Goal: Information Seeking & Learning: Learn about a topic

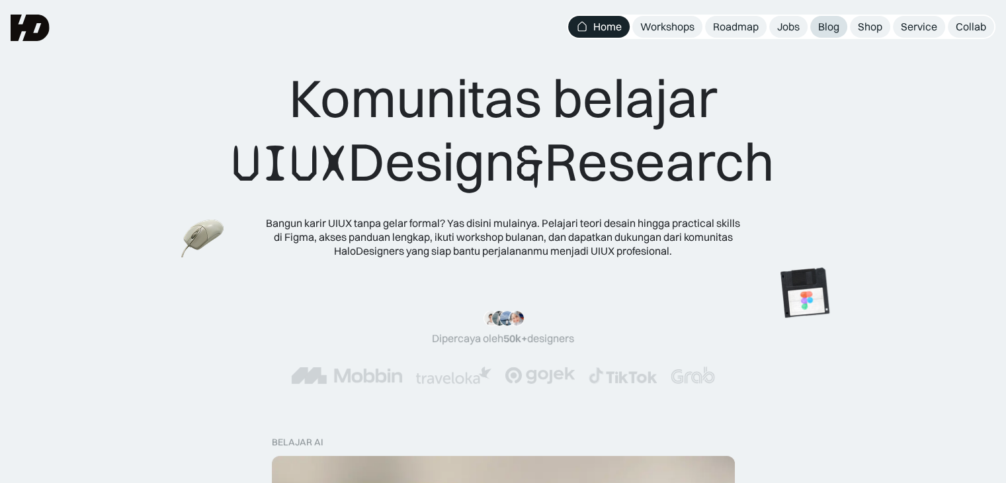
click at [833, 30] on div "Blog" at bounding box center [828, 27] width 21 height 14
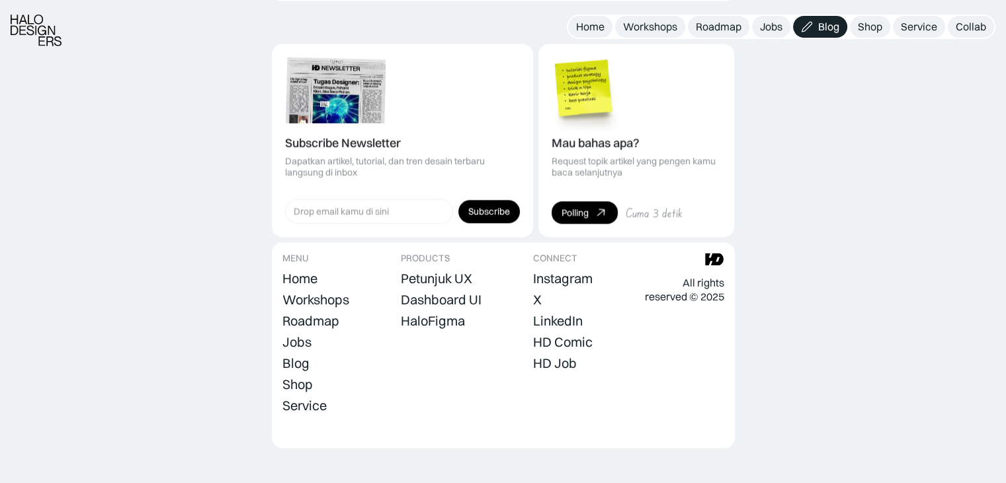
scroll to position [1831, 0]
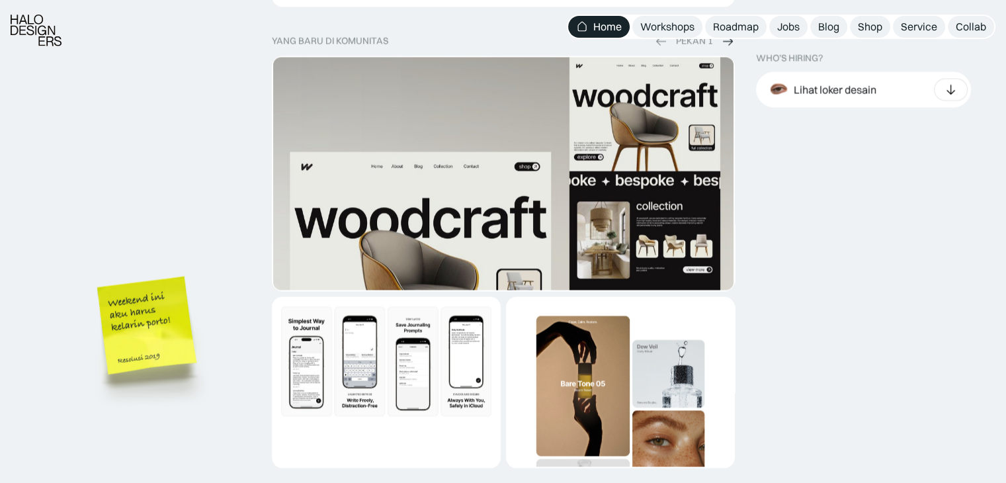
scroll to position [2513, 0]
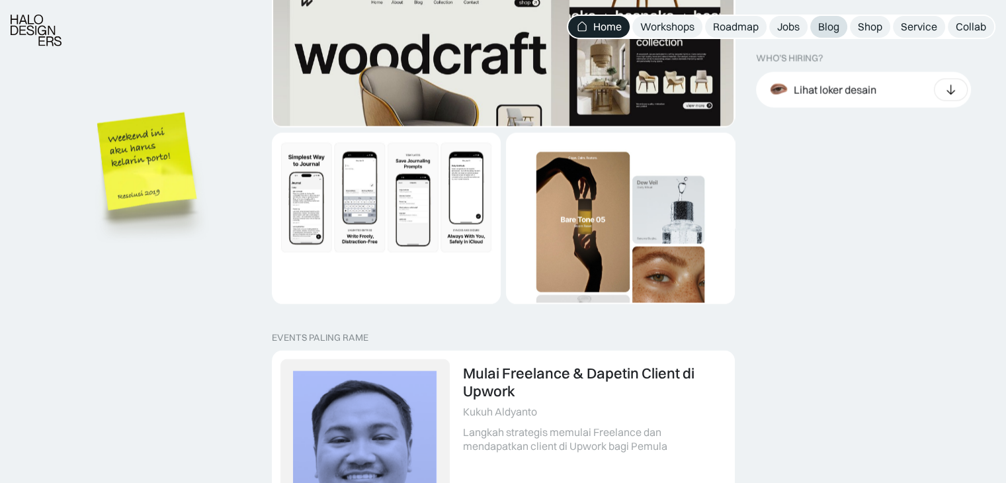
click at [836, 26] on div "Blog" at bounding box center [828, 27] width 21 height 14
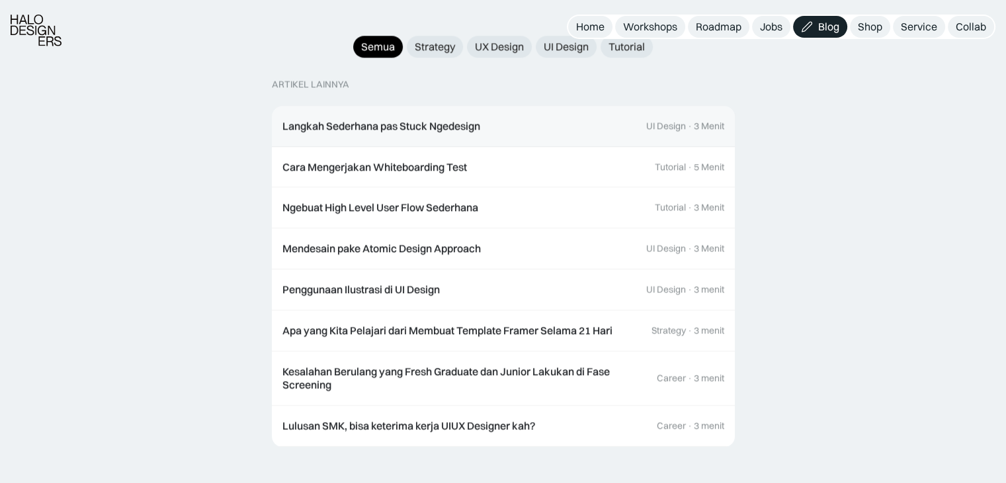
scroll to position [1389, 0]
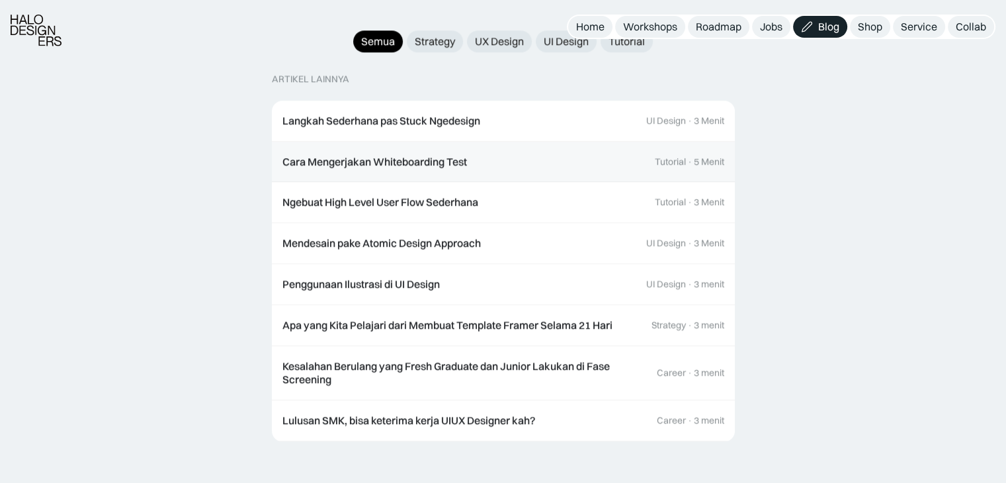
click at [377, 155] on div "Cara Mengerjakan Whiteboarding Test" at bounding box center [374, 162] width 185 height 14
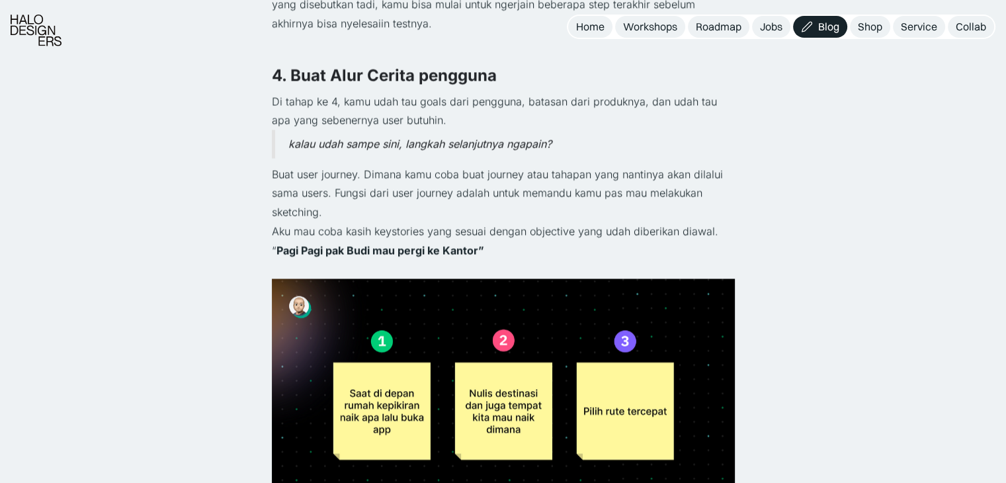
scroll to position [2082, 0]
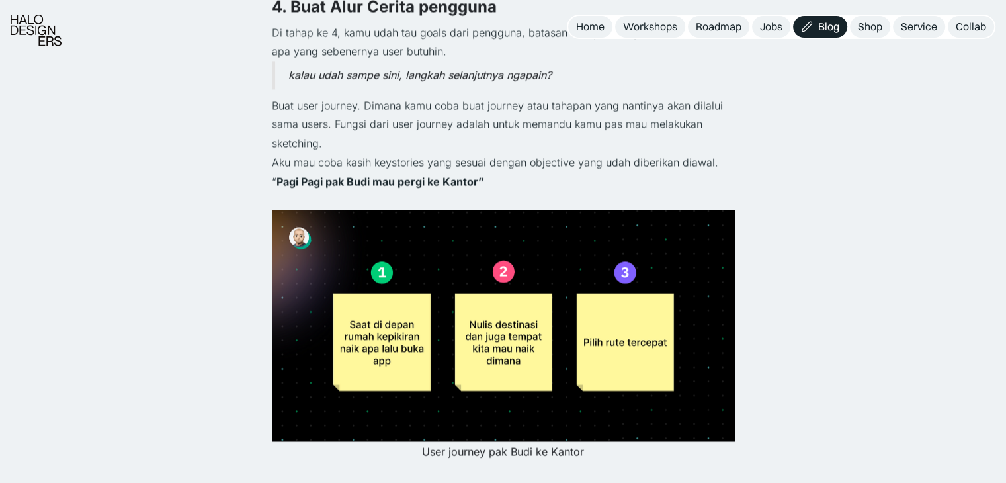
click at [556, 245] on img at bounding box center [503, 325] width 463 height 231
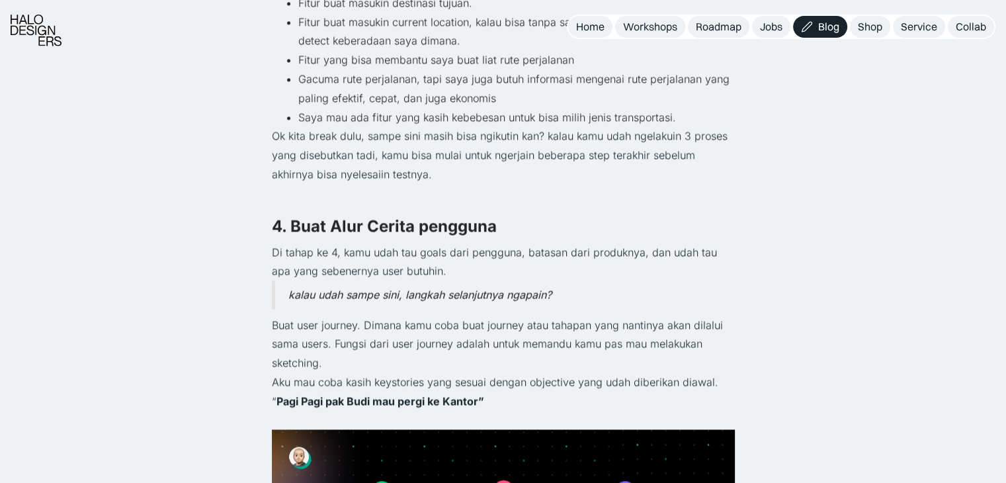
scroll to position [1995, 0]
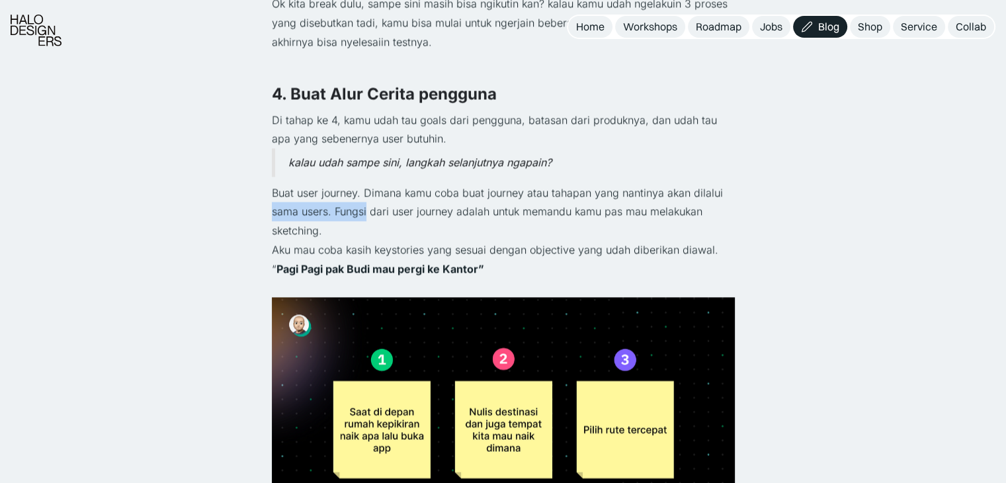
drag, startPoint x: 265, startPoint y: 205, endPoint x: 366, endPoint y: 204, distance: 101.2
click at [366, 204] on div "Kembali Cara Mengerjakan Whiteboarding Test Tutorial · 5 Menit Akan selalu jadi…" at bounding box center [503, 432] width 1006 height 4854
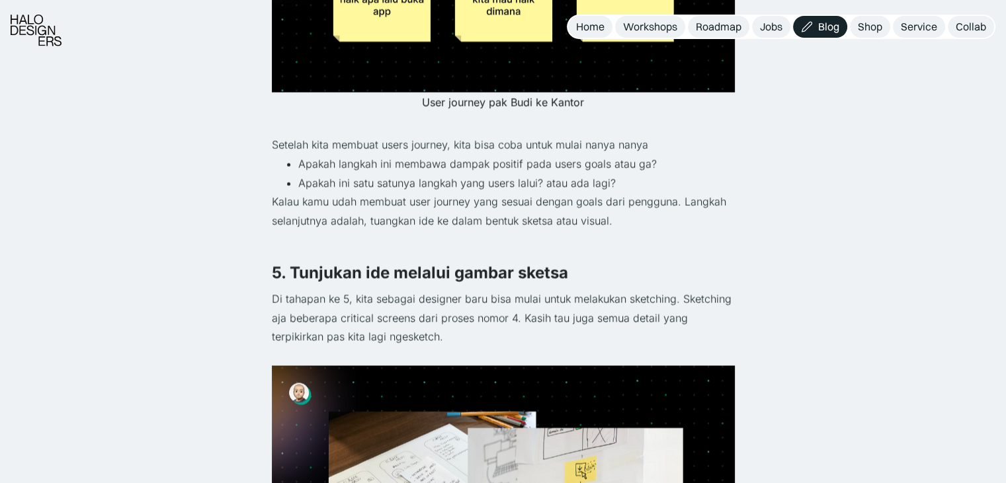
scroll to position [2524, 0]
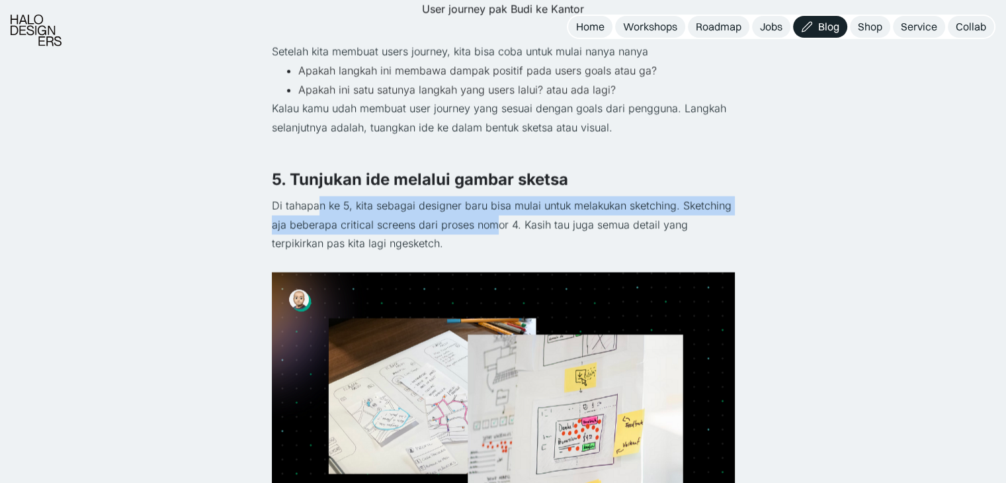
drag, startPoint x: 317, startPoint y: 211, endPoint x: 490, endPoint y: 217, distance: 172.7
click at [490, 217] on p "Di tahapan ke 5, kita sebagai designer baru bisa mulai untuk melakukan sketchin…" at bounding box center [503, 224] width 463 height 57
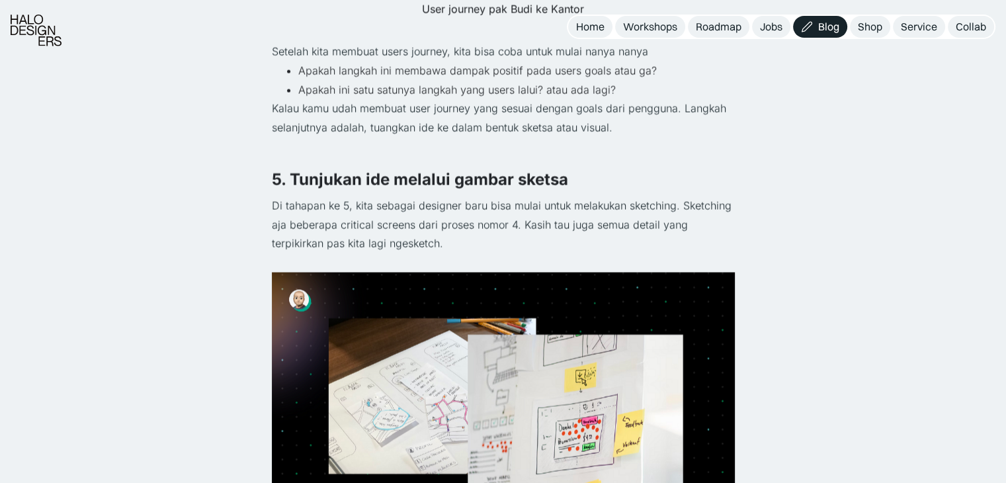
click at [553, 245] on p "Di tahapan ke 5, kita sebagai designer baru bisa mulai untuk melakukan sketchin…" at bounding box center [503, 224] width 463 height 57
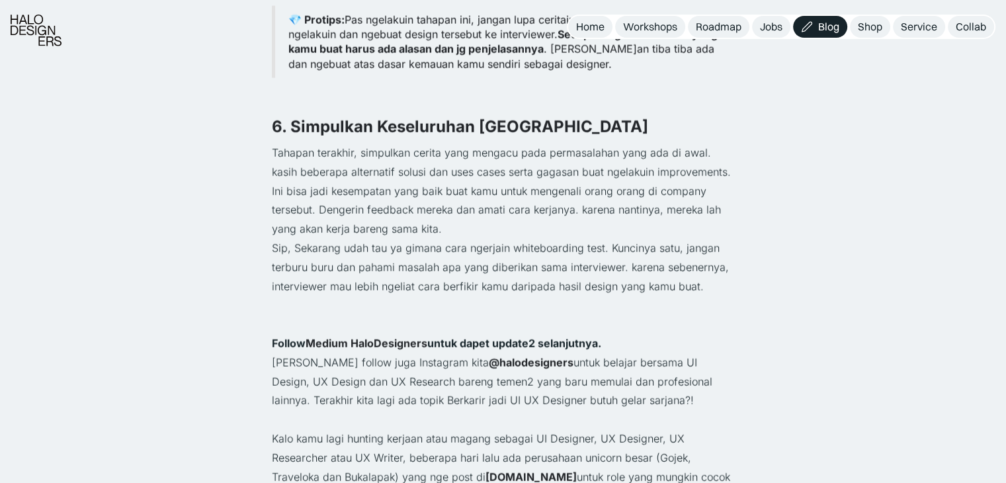
scroll to position [3065, 0]
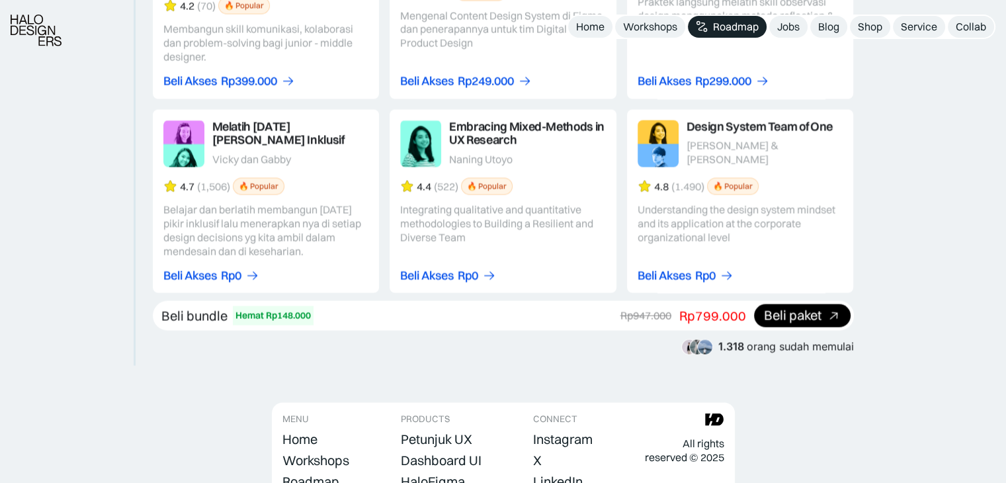
scroll to position [2545, 0]
